Goal: Communication & Community: Answer question/provide support

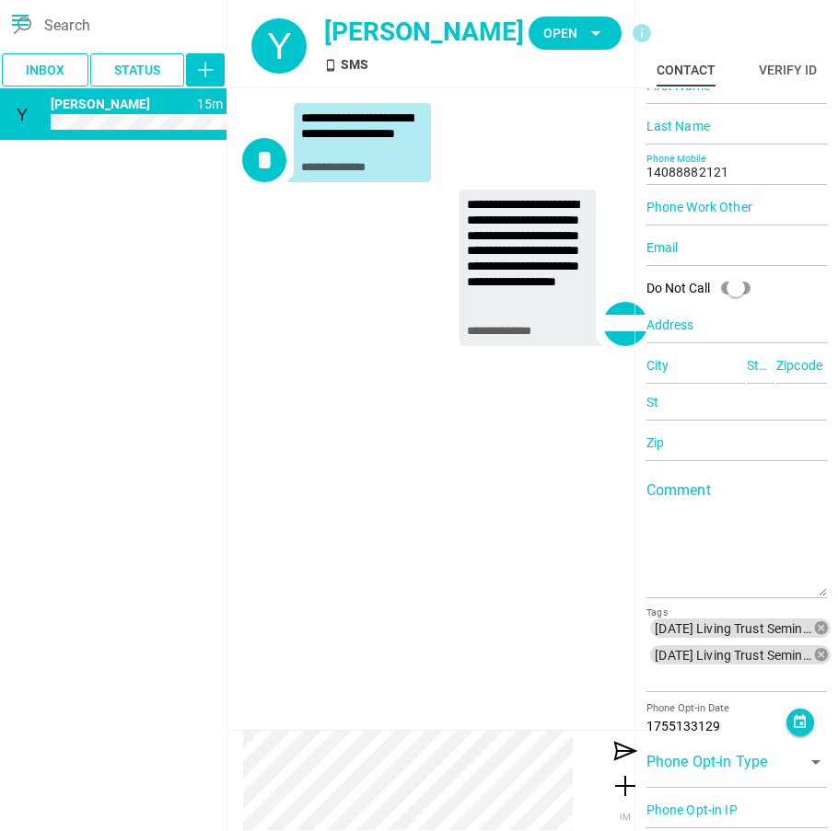
scroll to position [94, 0]
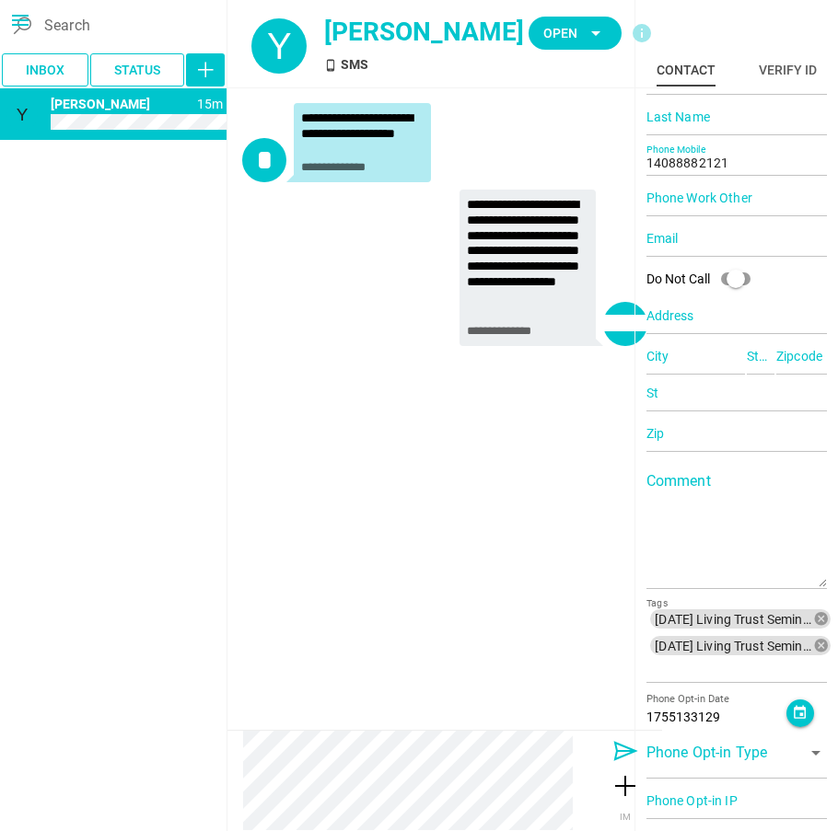
click at [610, 753] on icon at bounding box center [624, 751] width 29 height 29
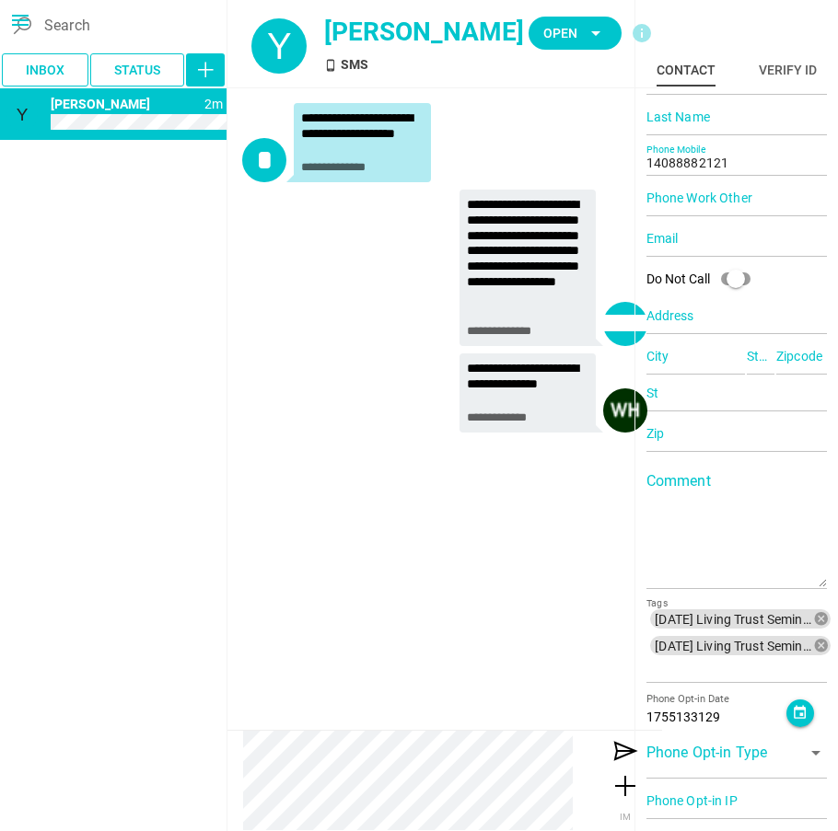
click at [356, 246] on div "**********" at bounding box center [444, 272] width 405 height 164
click at [551, 33] on span "Open arrow_drop_down" at bounding box center [575, 33] width 64 height 26
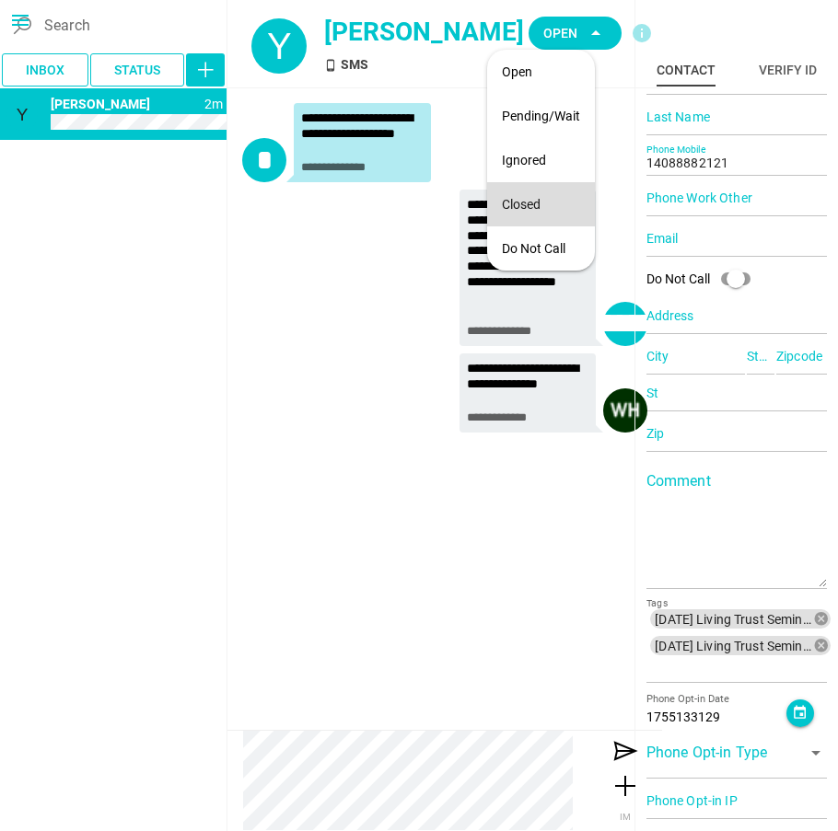
click at [522, 206] on div "Closed" at bounding box center [541, 205] width 78 height 16
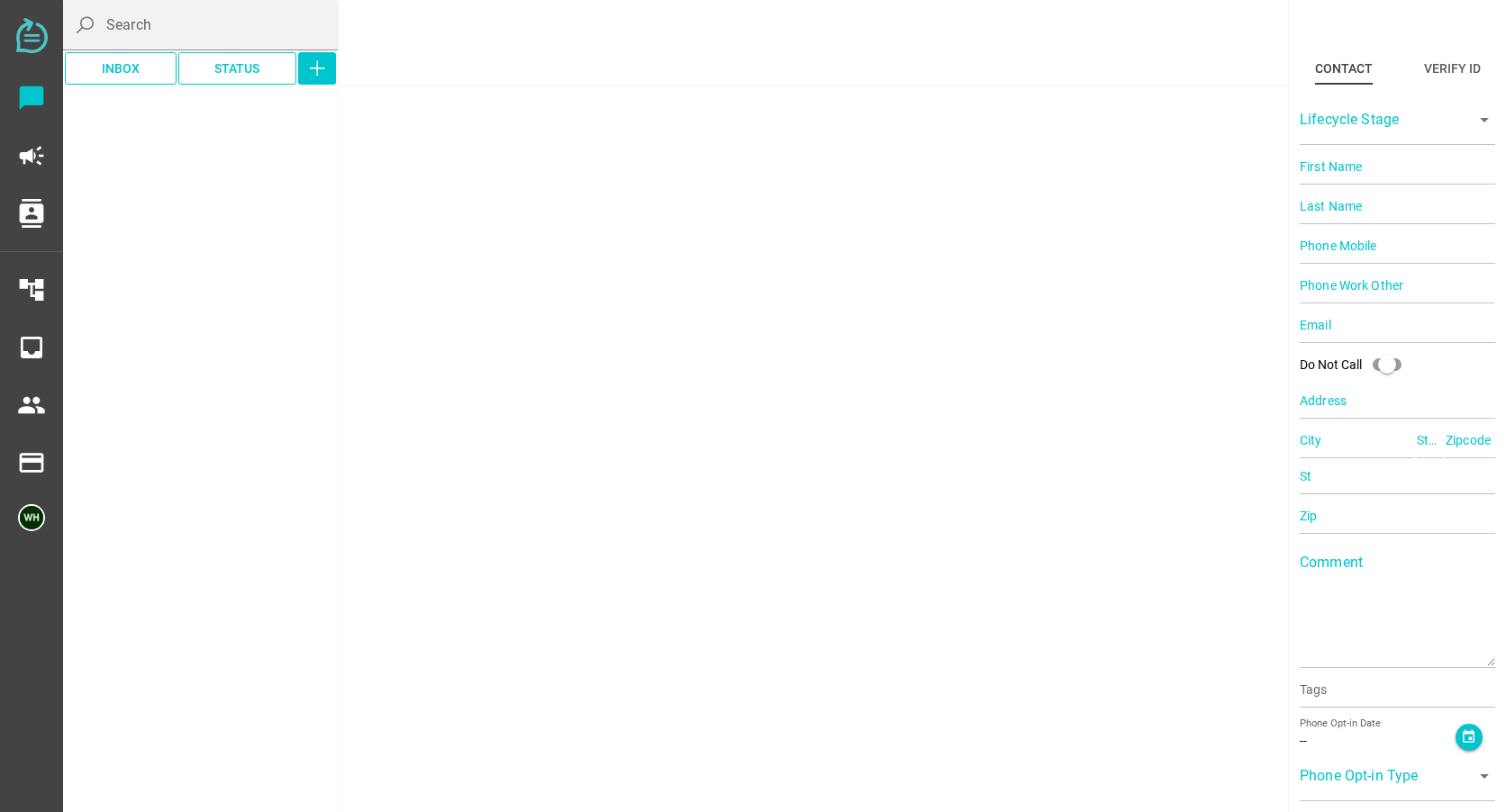
type input "14086242168"
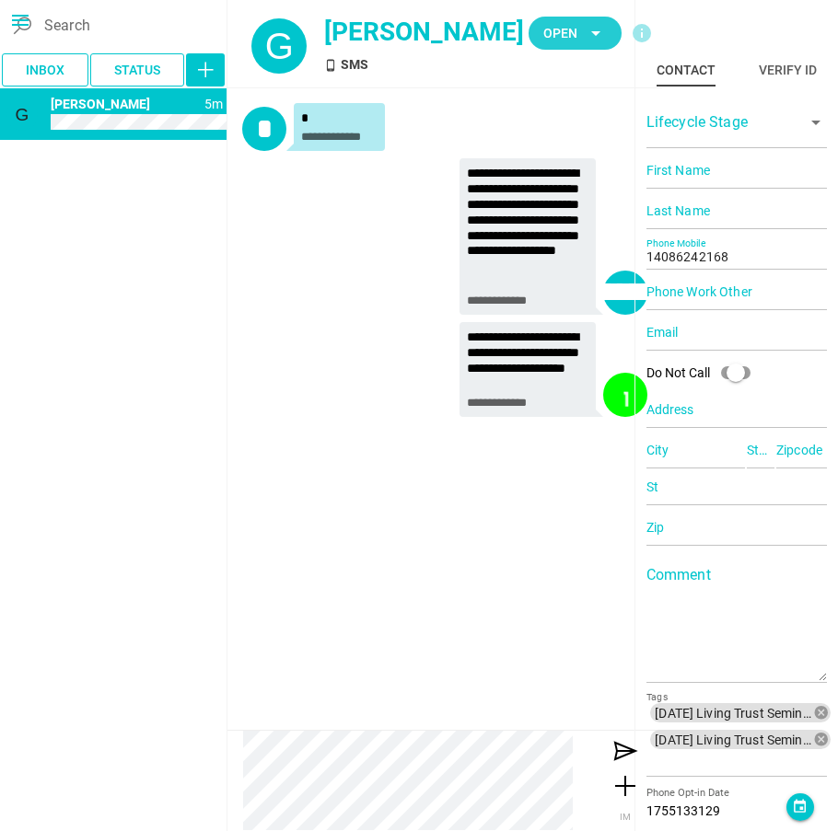
click at [585, 37] on icon "arrow_drop_down" at bounding box center [596, 33] width 22 height 22
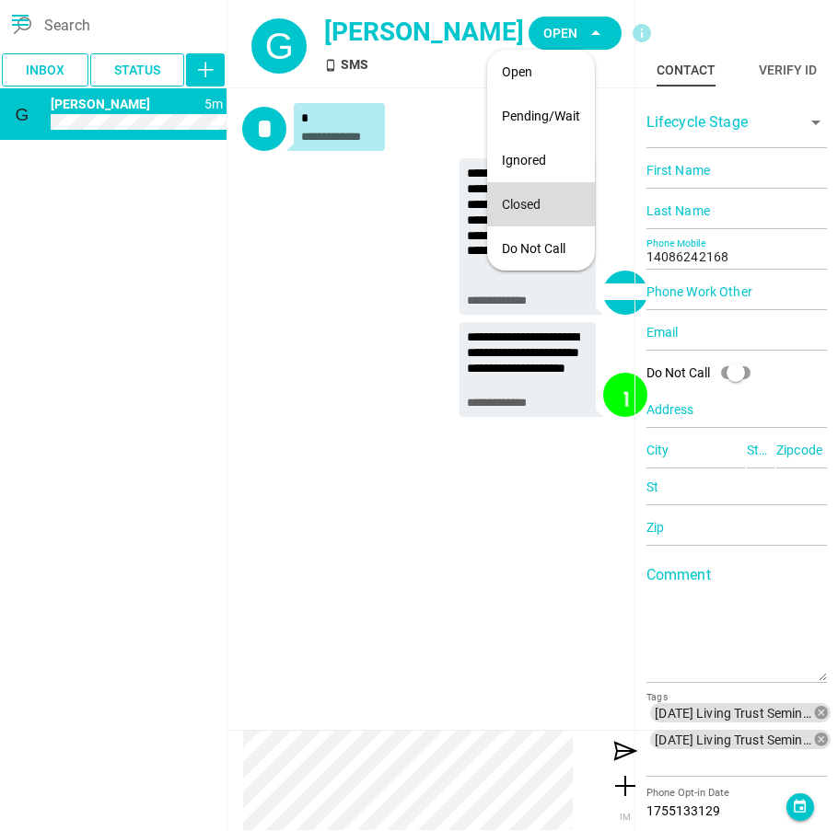
click at [514, 205] on div "Closed" at bounding box center [541, 205] width 78 height 16
